Goal: Information Seeking & Learning: Learn about a topic

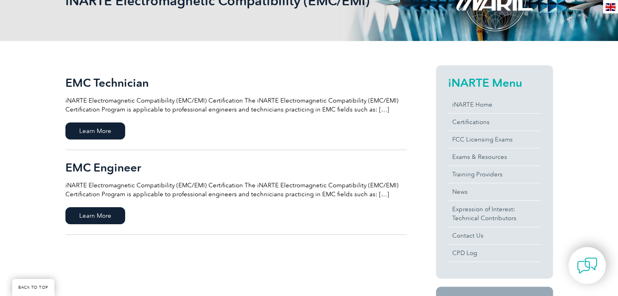
scroll to position [141, 0]
click at [476, 124] on link "Certifications" at bounding box center [494, 122] width 93 height 17
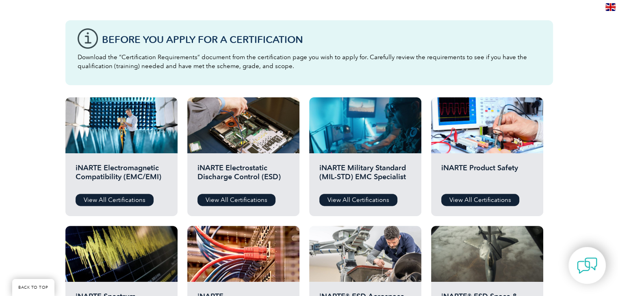
scroll to position [210, 0]
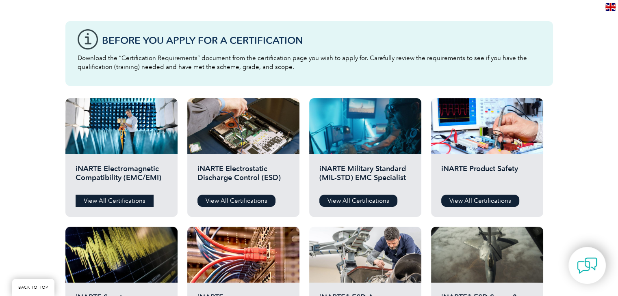
click at [111, 202] on link "View All Certifications" at bounding box center [115, 201] width 78 height 12
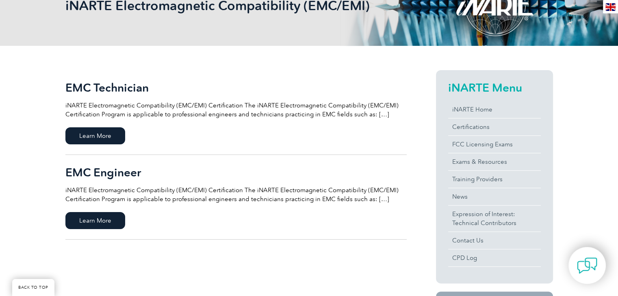
scroll to position [131, 0]
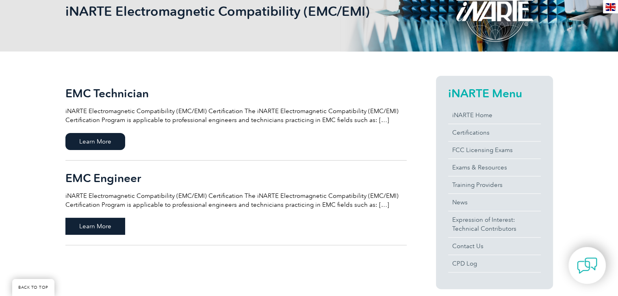
click at [106, 225] on span "Learn More" at bounding box center [95, 226] width 60 height 17
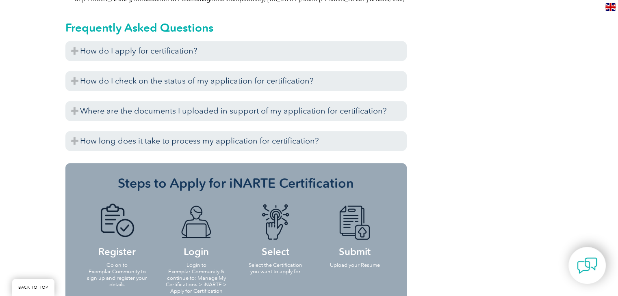
scroll to position [940, 0]
